Goal: Task Accomplishment & Management: Manage account settings

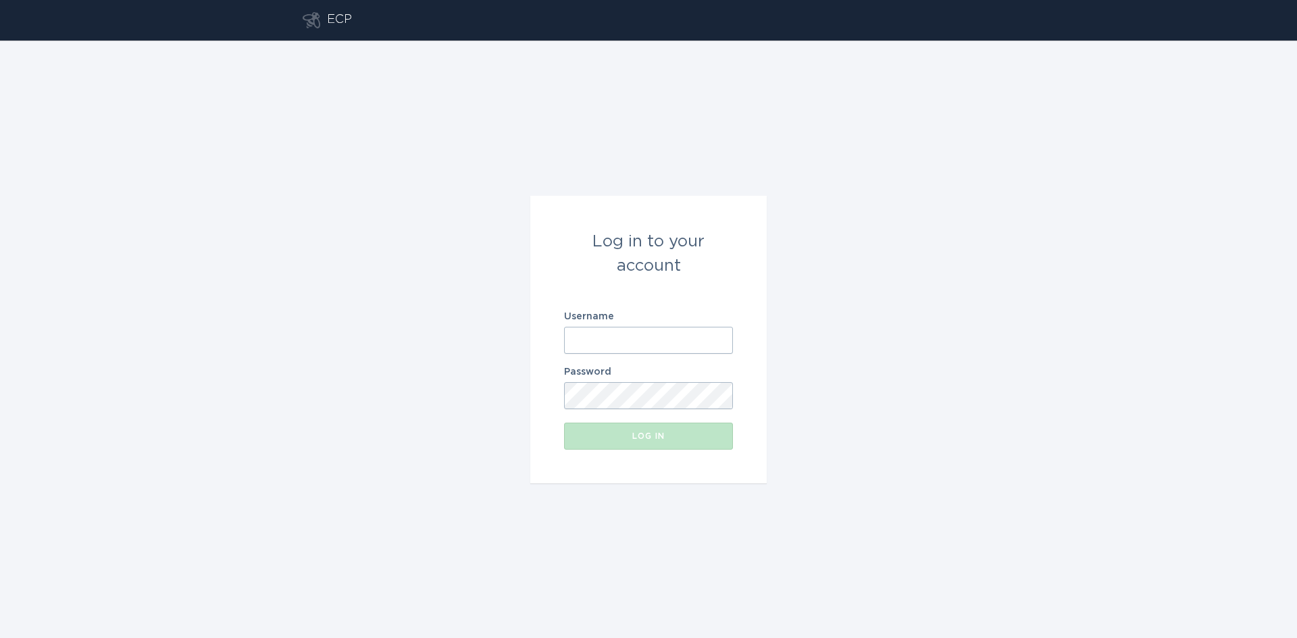
click at [623, 334] on input "Username" at bounding box center [648, 340] width 169 height 27
type input "[EMAIL_ADDRESS][DOMAIN_NAME]"
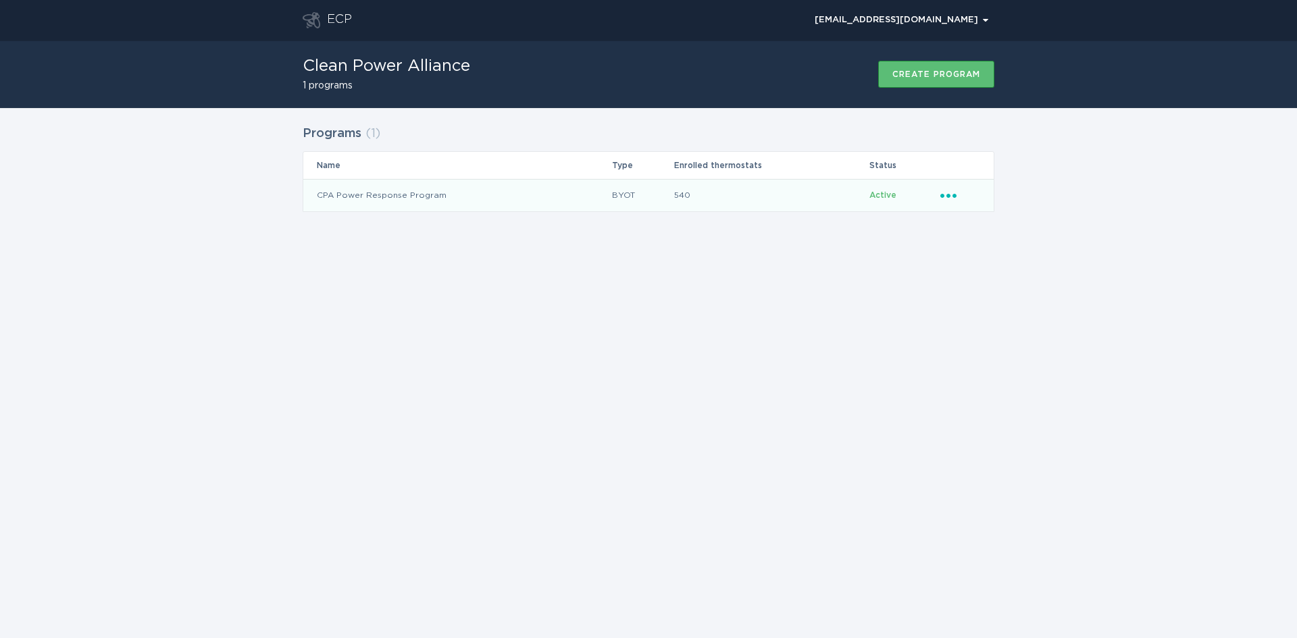
click at [950, 192] on icon "Ellipsis" at bounding box center [949, 193] width 19 height 11
click at [980, 254] on div "Remove thermostat" at bounding box center [1011, 249] width 140 height 31
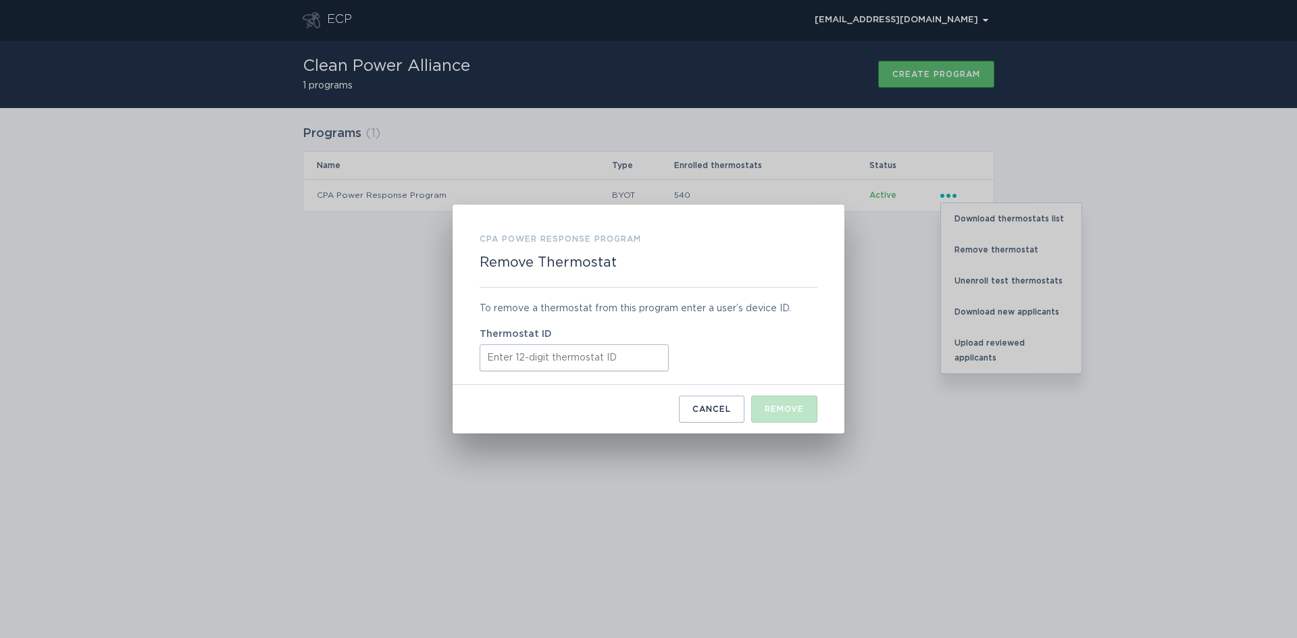
click at [565, 355] on input "Thermostat ID" at bounding box center [574, 357] width 189 height 27
paste input "522655032033"
type input "522655032033"
click at [778, 411] on div "Remove" at bounding box center [784, 409] width 39 height 8
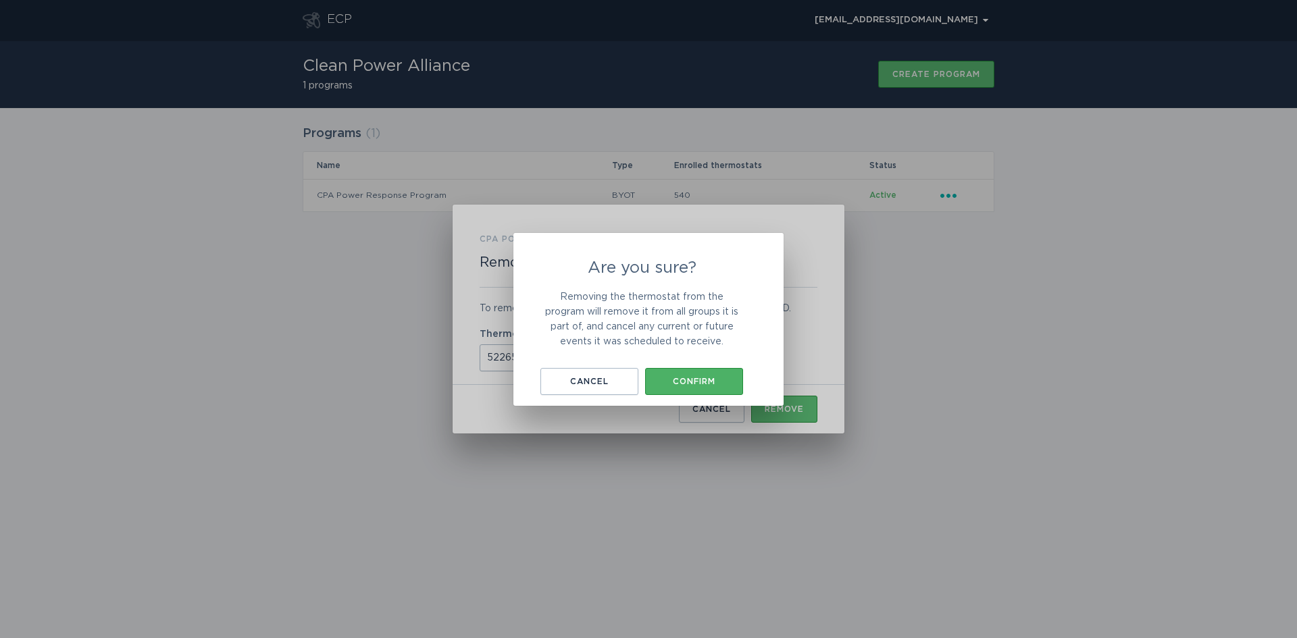
click at [722, 382] on div "Confirm" at bounding box center [694, 382] width 84 height 8
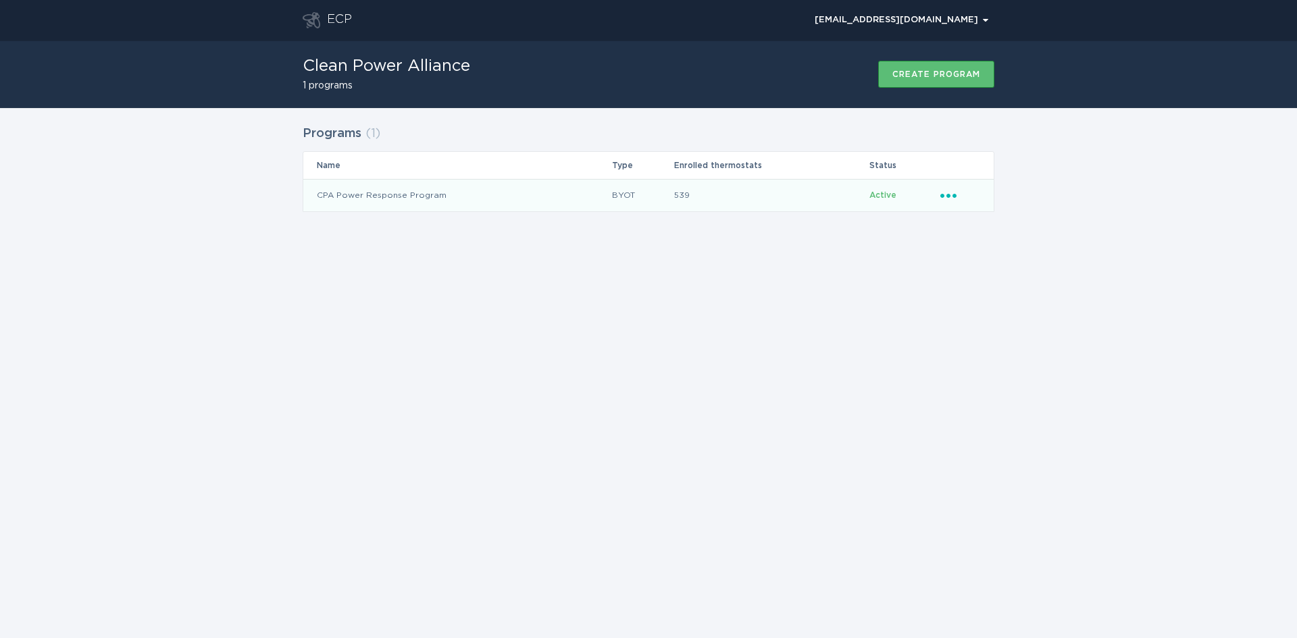
click at [950, 195] on icon "Ellipsis" at bounding box center [949, 193] width 19 height 11
click at [971, 241] on div "Remove thermostat" at bounding box center [1011, 249] width 140 height 31
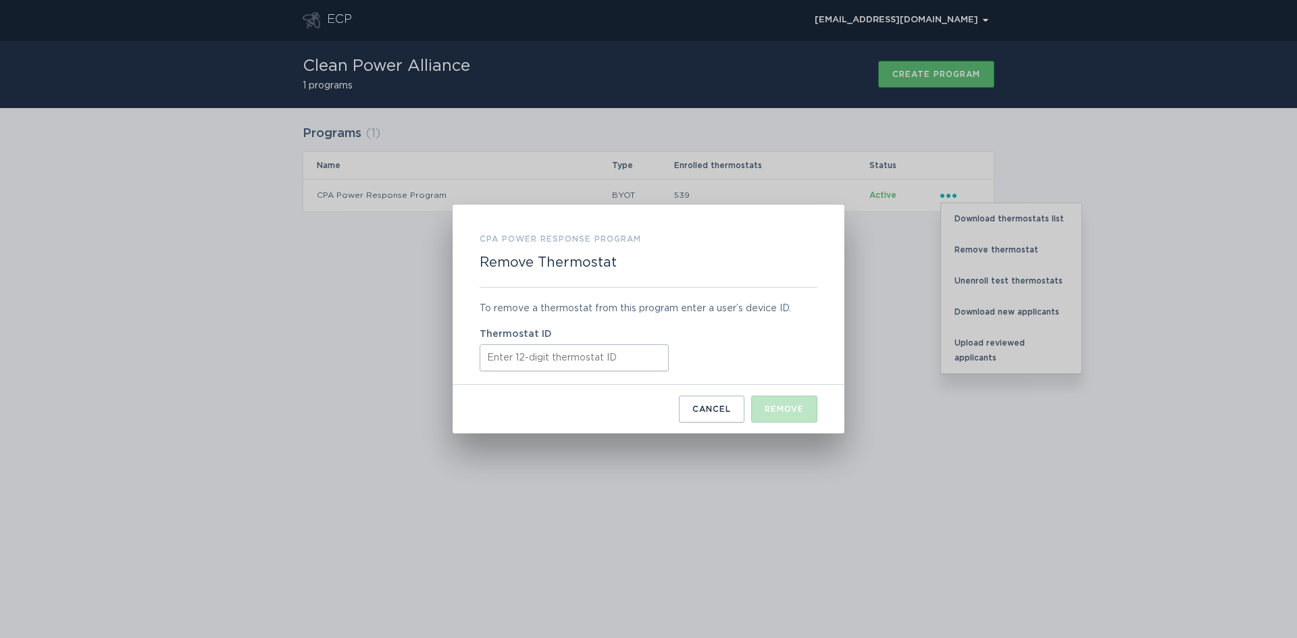
click at [503, 356] on input "Thermostat ID" at bounding box center [574, 357] width 189 height 27
paste input "313872680693"
type input "313872680693"
click at [766, 407] on div "Remove" at bounding box center [784, 409] width 39 height 8
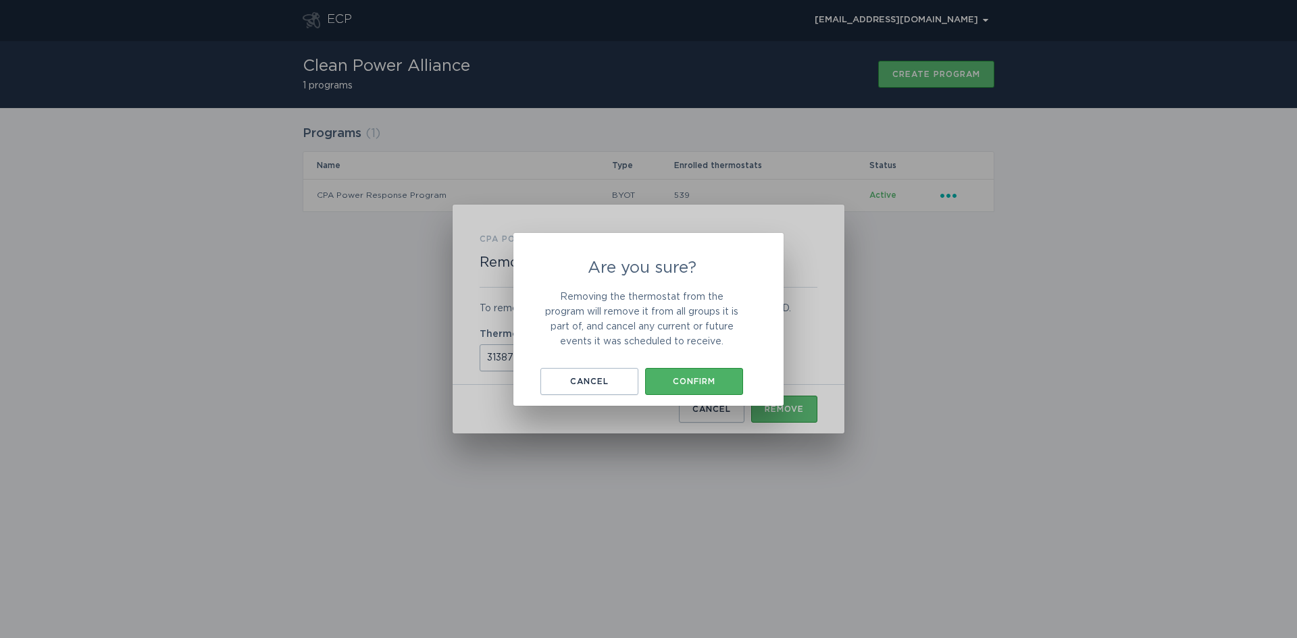
click at [707, 381] on div "Confirm" at bounding box center [694, 382] width 84 height 8
